Goal: Information Seeking & Learning: Learn about a topic

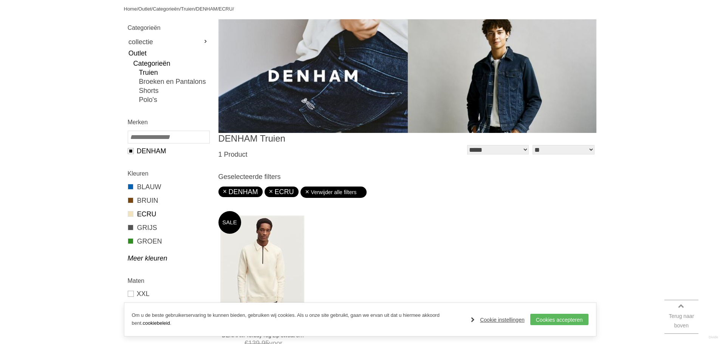
scroll to position [189, 0]
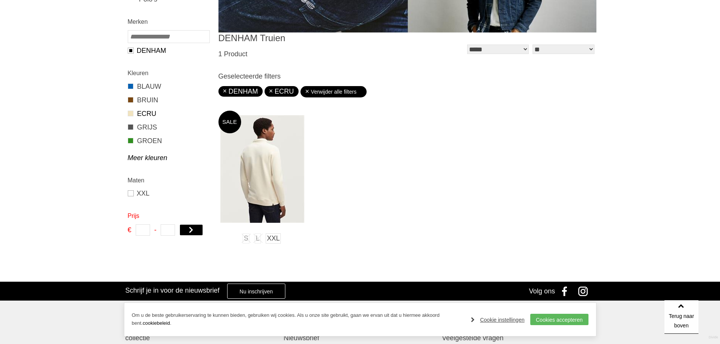
click at [290, 184] on img at bounding box center [262, 169] width 84 height 108
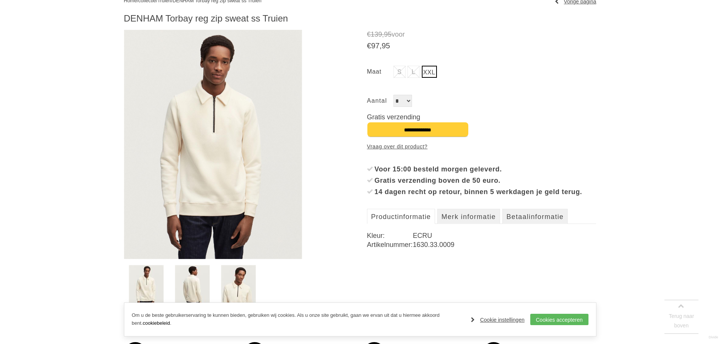
scroll to position [113, 0]
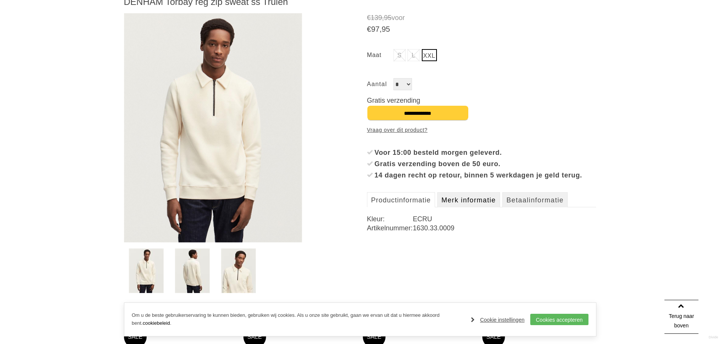
click at [468, 208] on link "Merk informatie" at bounding box center [469, 199] width 63 height 15
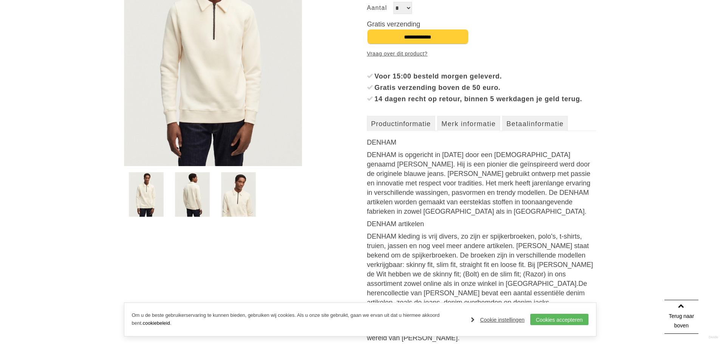
scroll to position [189, 0]
click at [408, 130] on link "Productinformatie" at bounding box center [401, 124] width 68 height 15
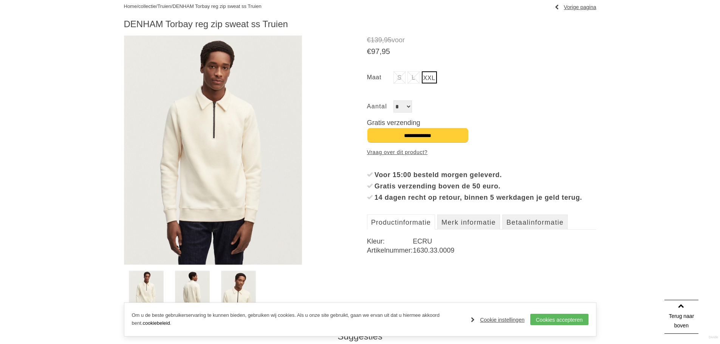
scroll to position [155, 0]
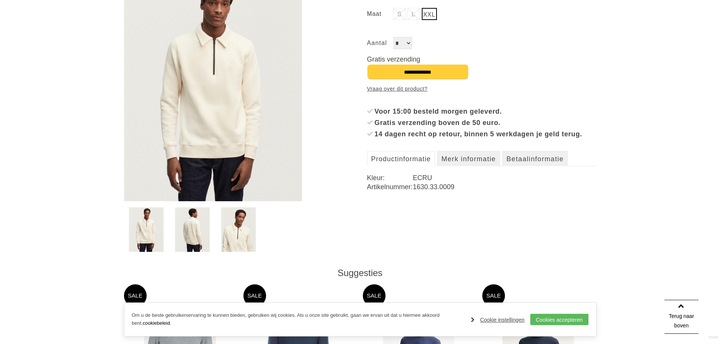
click at [187, 220] on img at bounding box center [192, 230] width 35 height 45
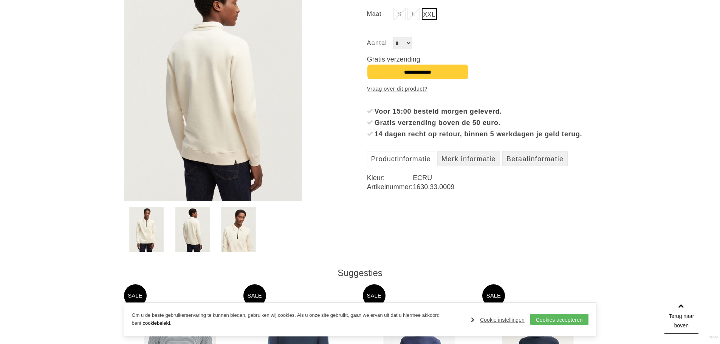
click at [246, 233] on img at bounding box center [238, 230] width 35 height 45
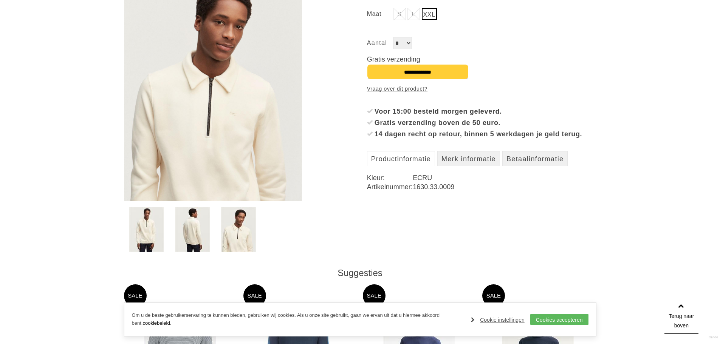
click at [118, 246] on div "Home / collectie / Truien / [PERSON_NAME] reg zip sweat ss Truien Vorige pagina…" at bounding box center [360, 306] width 720 height 759
click at [151, 242] on img at bounding box center [146, 230] width 35 height 45
